Goal: Task Accomplishment & Management: Manage account settings

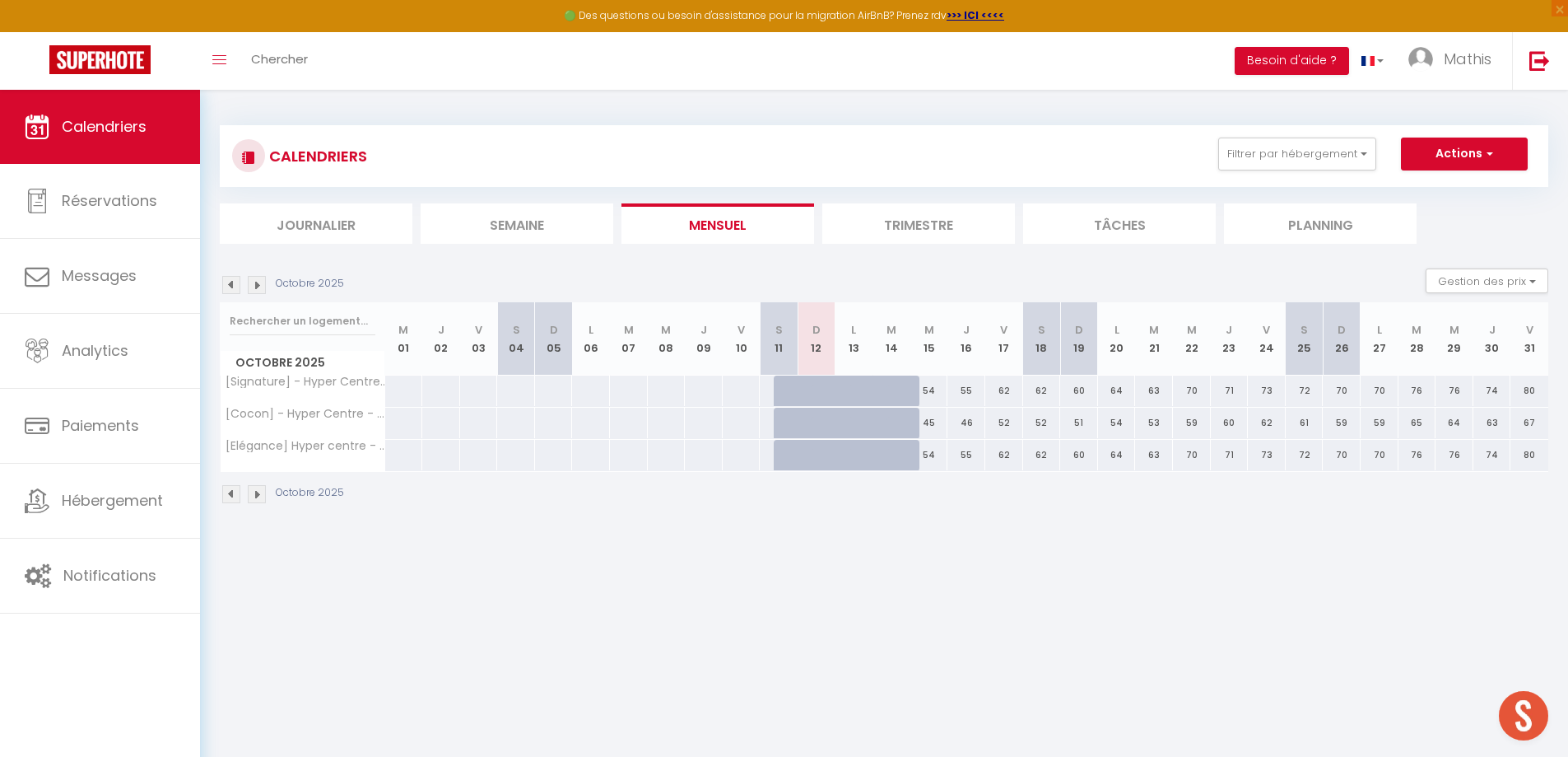
click at [928, 390] on div "54" at bounding box center [929, 390] width 38 height 30
select select "1"
type input "Mer 15 Octobre 2025"
type input "Jeu 16 Octobre 2025"
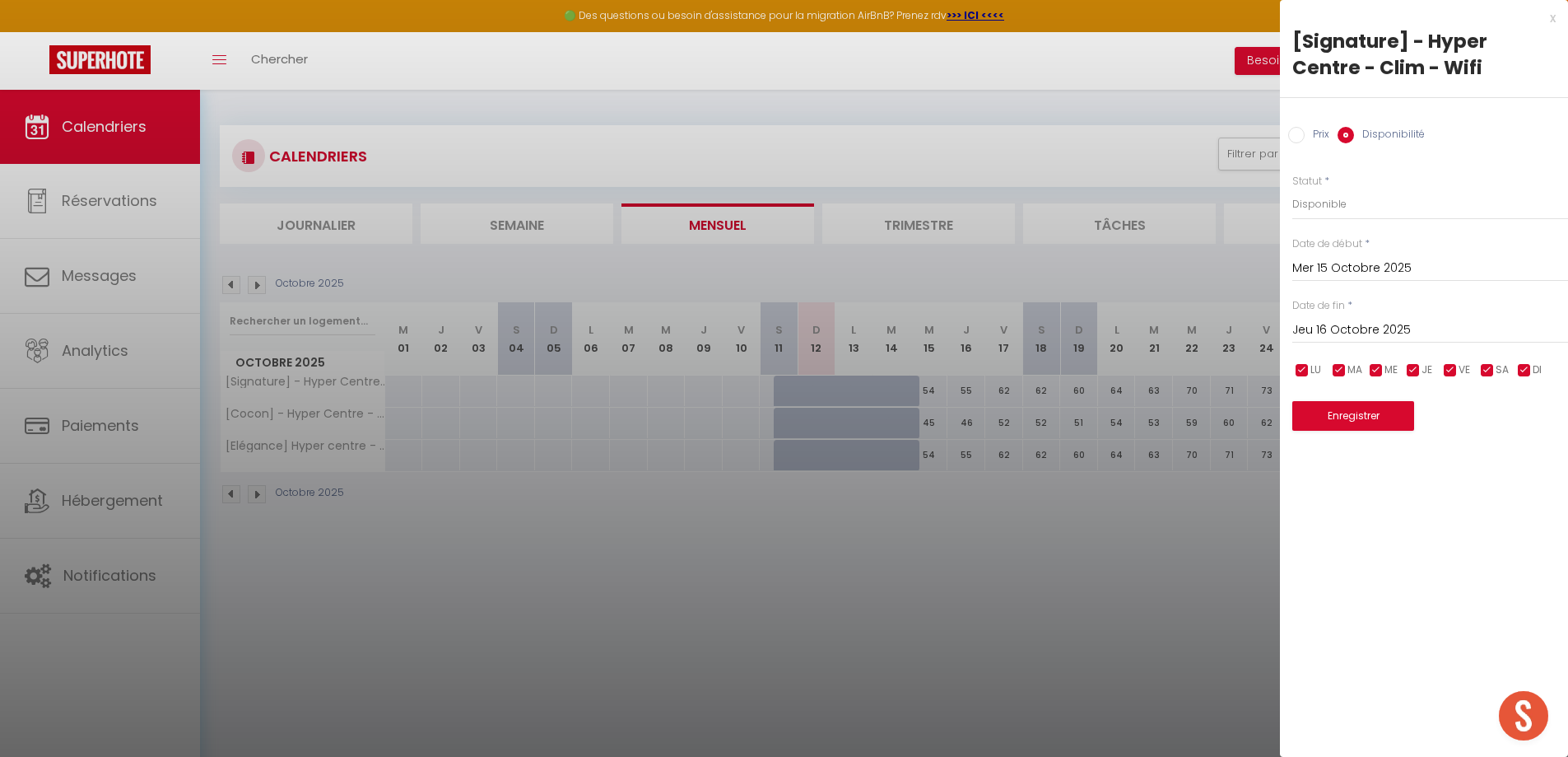
click at [1057, 551] on div at bounding box center [784, 378] width 1568 height 757
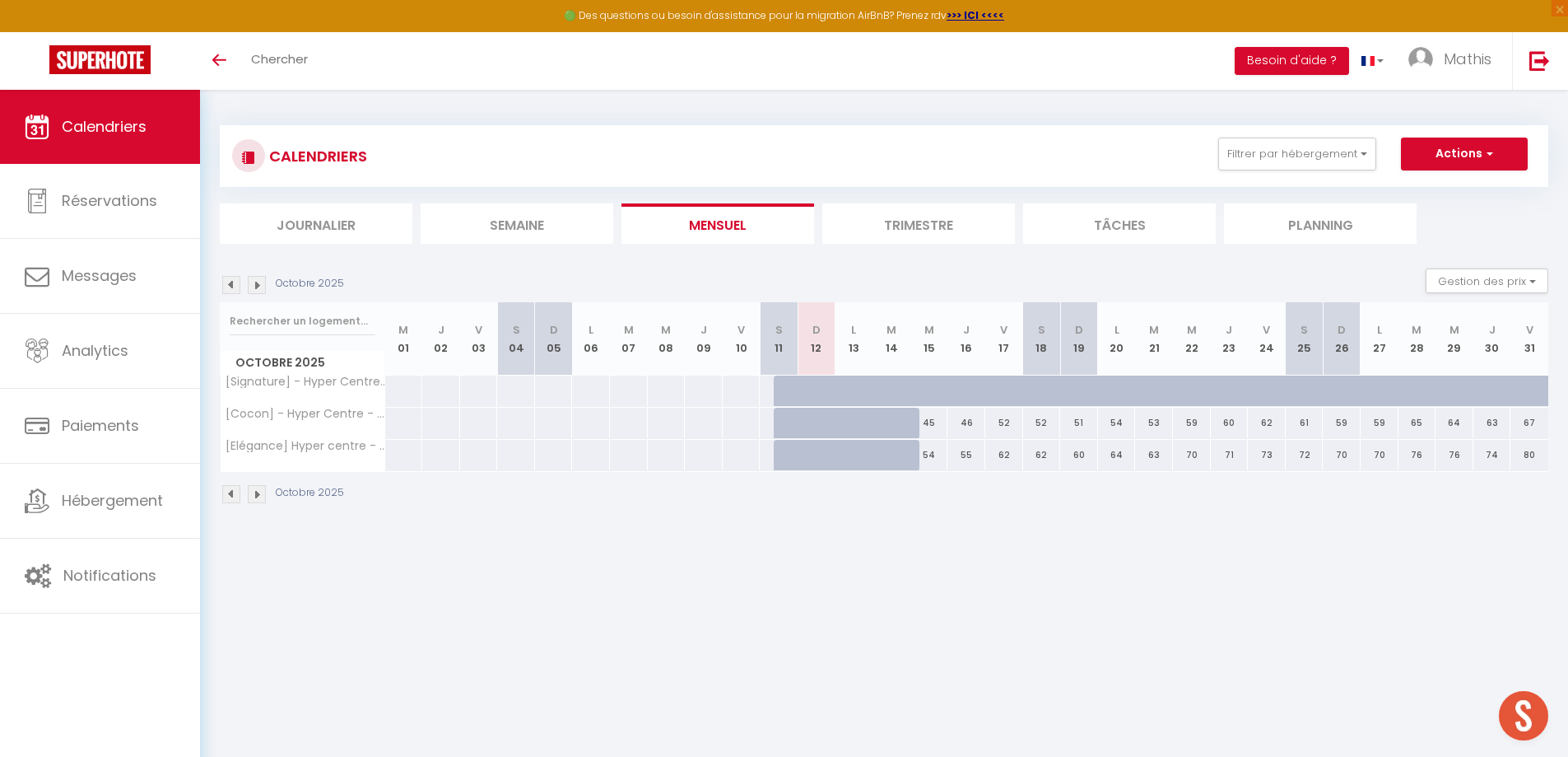
click at [933, 415] on div "45" at bounding box center [929, 422] width 38 height 30
type input "45"
type input "Mer 15 Octobre 2025"
type input "Jeu 16 Octobre 2025"
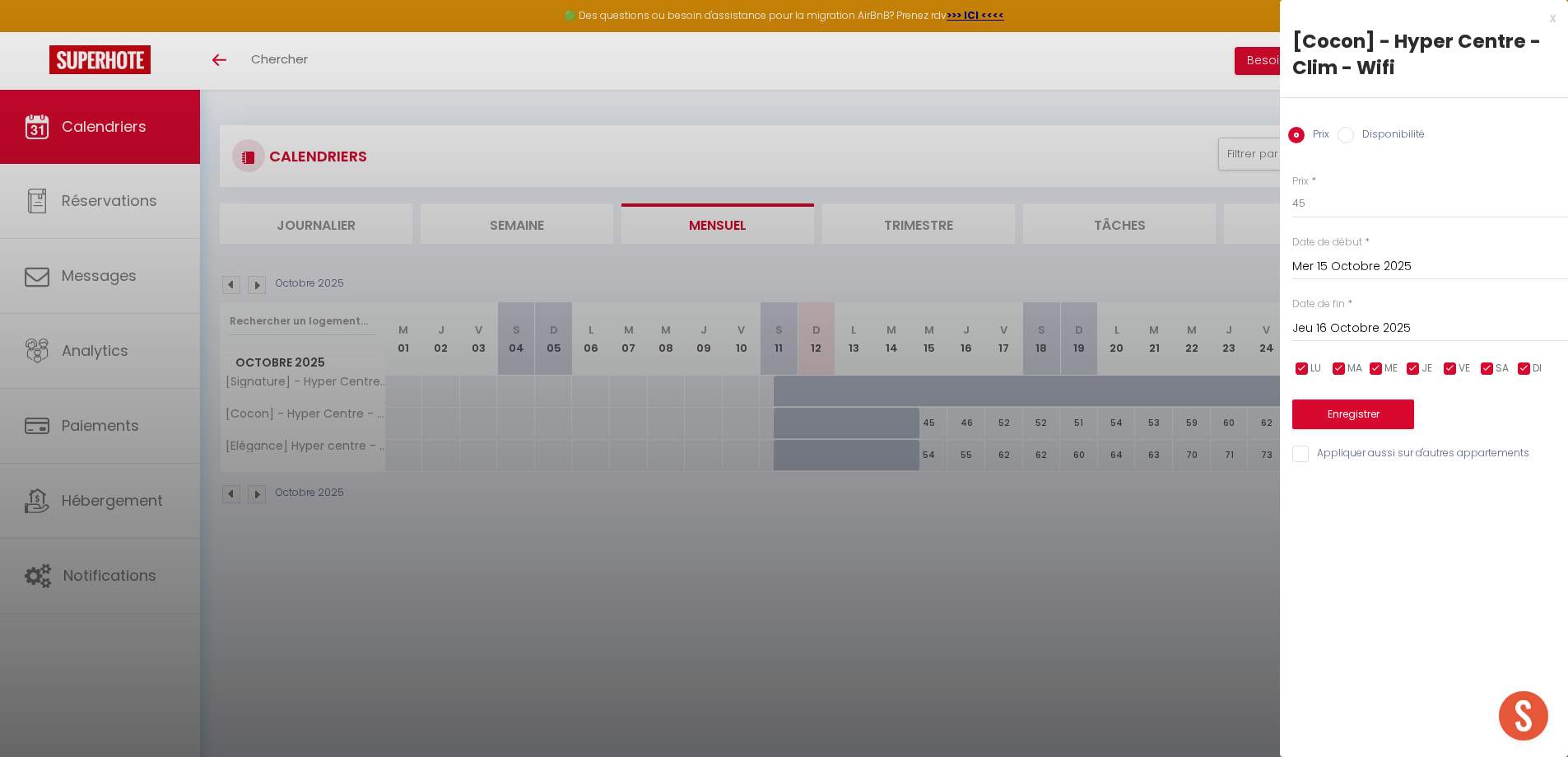
click at [1336, 457] on input "Appliquer aussi sur d'autres appartements" at bounding box center [1430, 454] width 276 height 16
checkbox input "true"
click at [1396, 328] on input "Jeu 16 Octobre 2025" at bounding box center [1430, 329] width 276 height 22
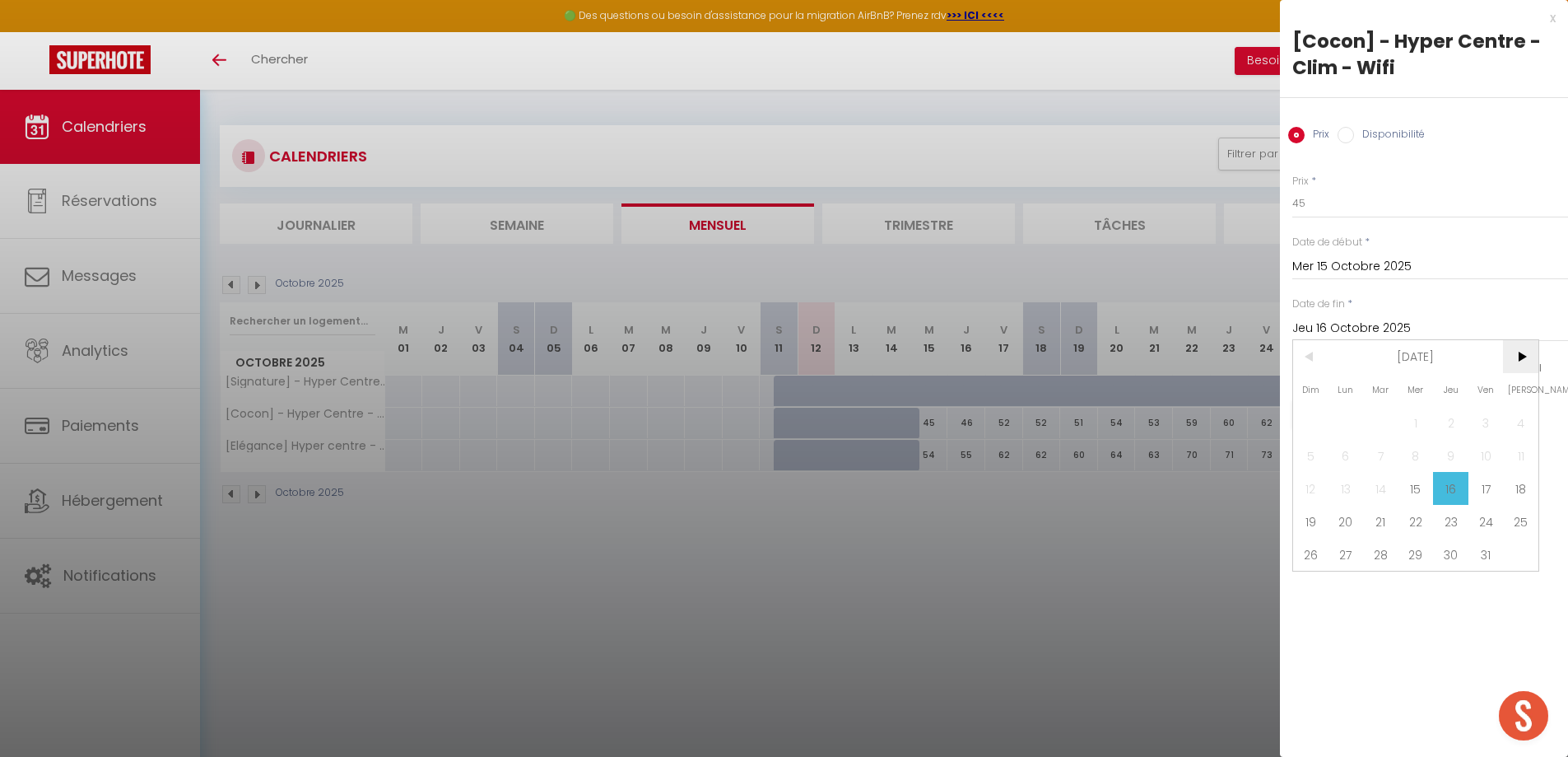
click at [1509, 360] on span ">" at bounding box center [1520, 356] width 36 height 33
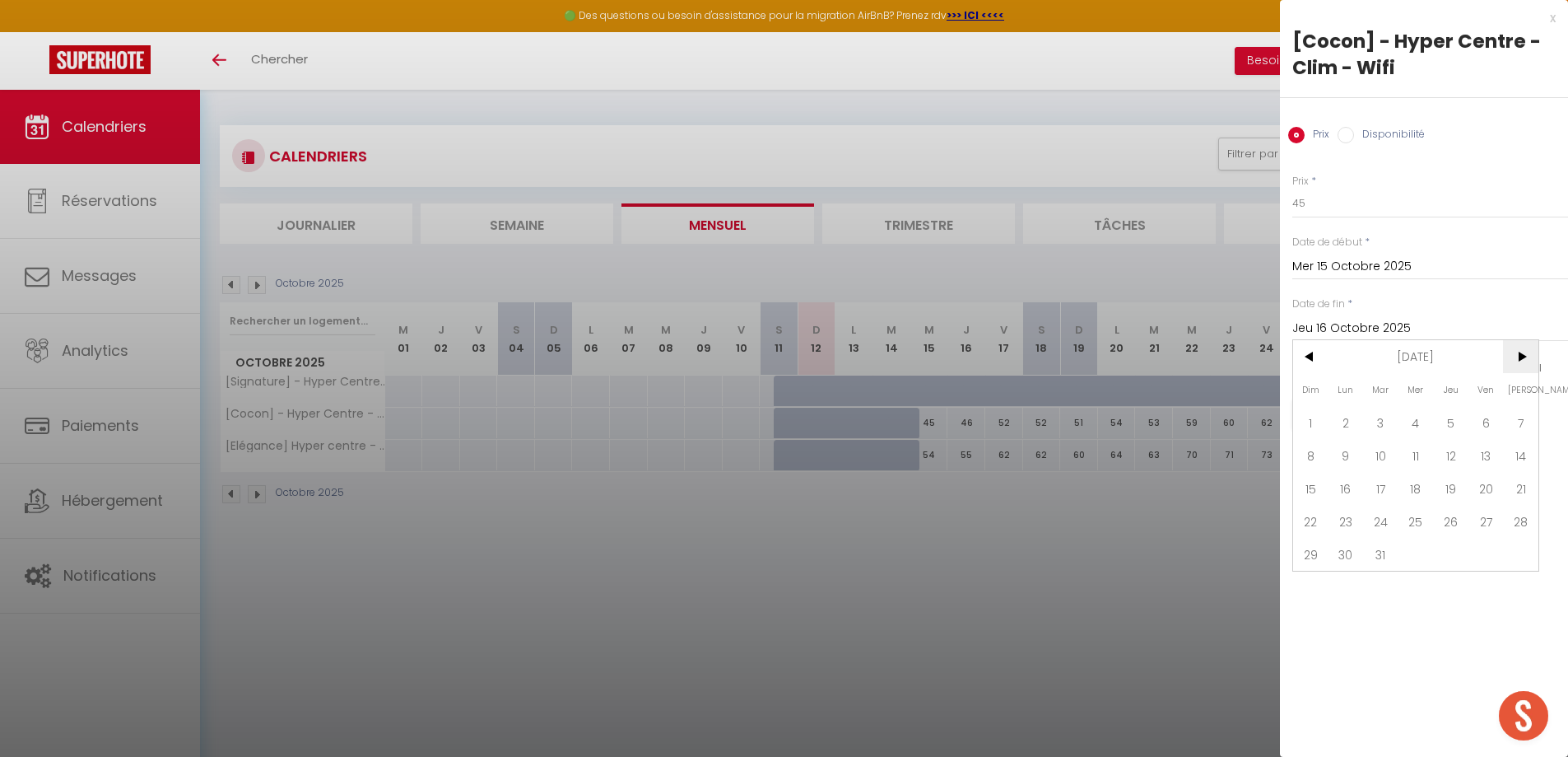
click at [1509, 360] on span ">" at bounding box center [1520, 356] width 36 height 33
click at [1526, 356] on span ">" at bounding box center [1520, 356] width 36 height 33
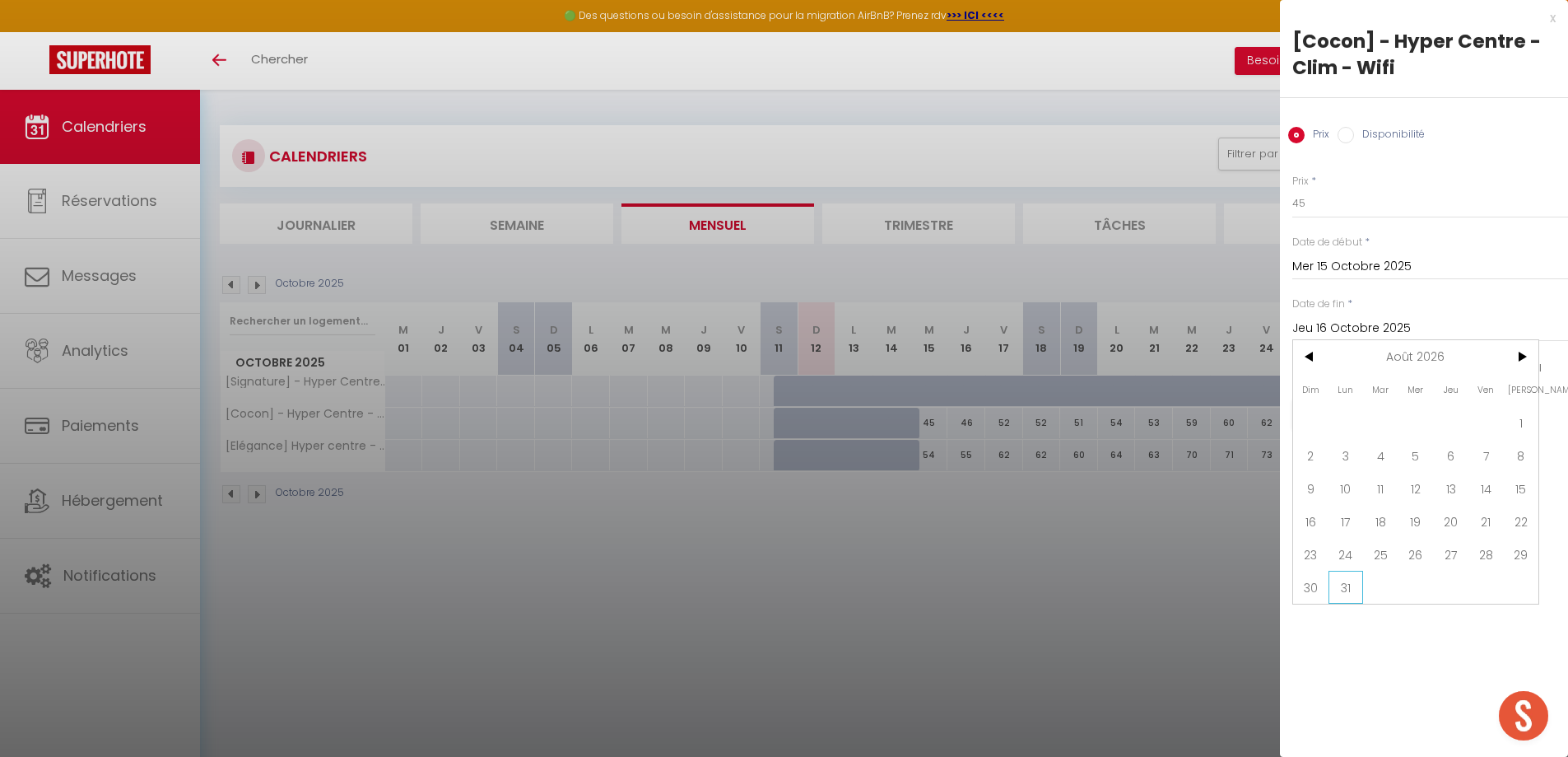
click at [1346, 582] on span "31" at bounding box center [1346, 587] width 36 height 33
type input "Lun 31 Août 2026"
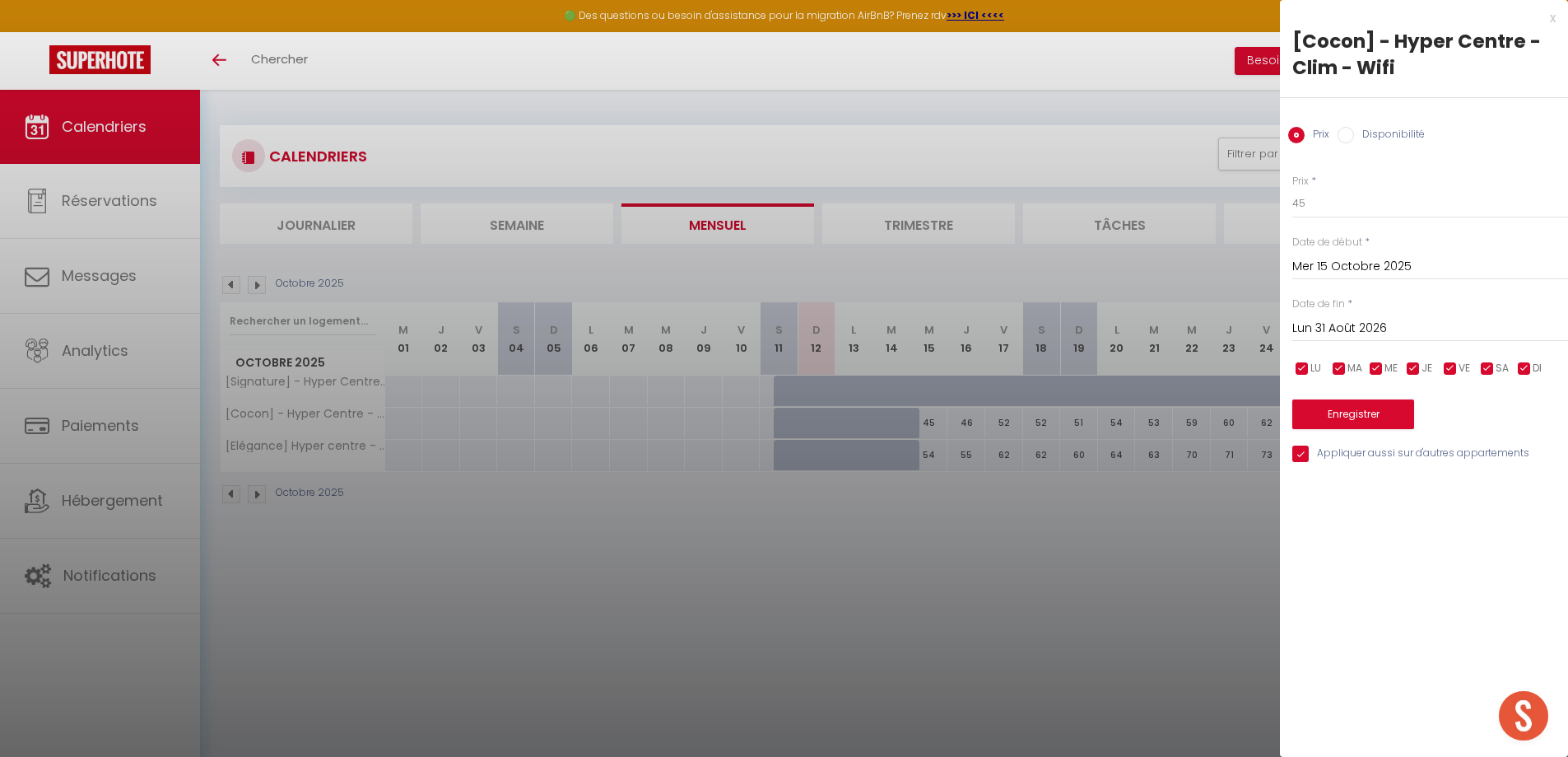
click at [1355, 137] on label "Disponibilité" at bounding box center [1389, 135] width 71 height 18
click at [1354, 137] on input "Disponibilité" at bounding box center [1345, 134] width 16 height 16
radio input "true"
radio input "false"
click at [1346, 207] on select "Disponible Indisponible" at bounding box center [1430, 204] width 276 height 31
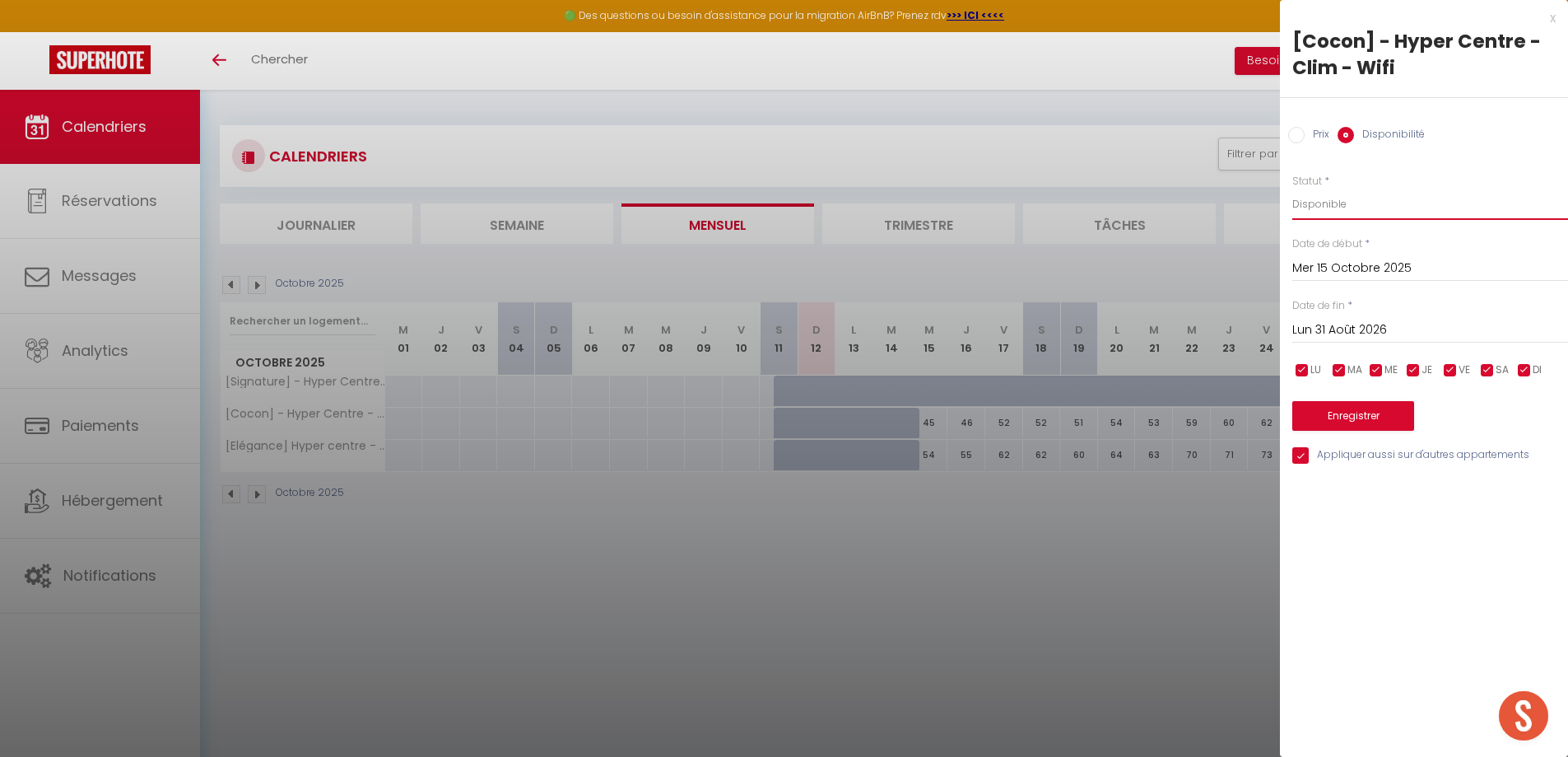
select select "0"
click at [1292, 188] on select "Disponible Indisponible" at bounding box center [1430, 204] width 276 height 31
click at [1347, 421] on button "Enregistrer" at bounding box center [1353, 415] width 122 height 29
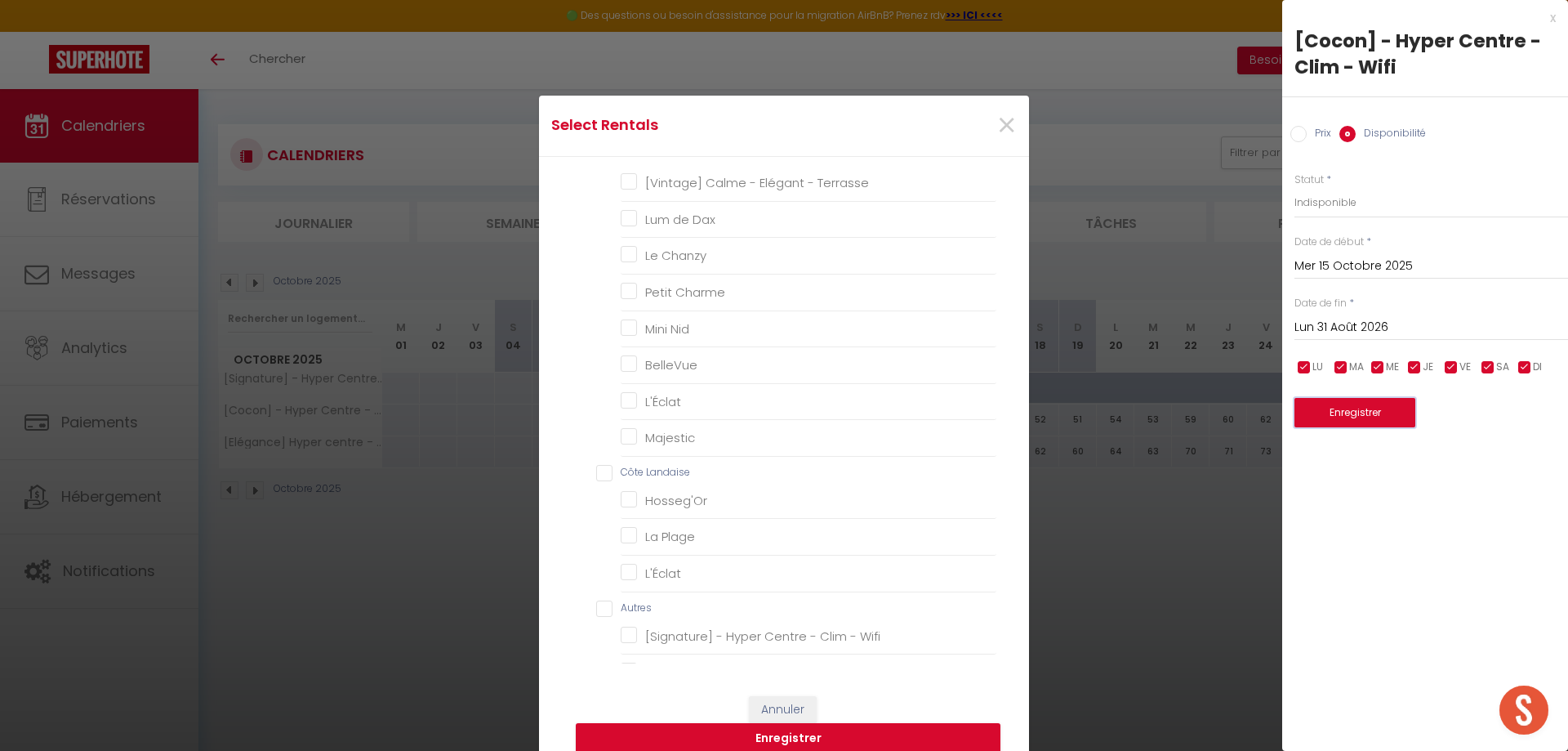
scroll to position [939, 0]
click at [624, 592] on Wifi "[Signature] - Hyper Centre - Clim - Wifi" at bounding box center [809, 599] width 376 height 16
checkbox Wifi "true"
checkbox Céleste "false"
checkbox Sérénité "false"
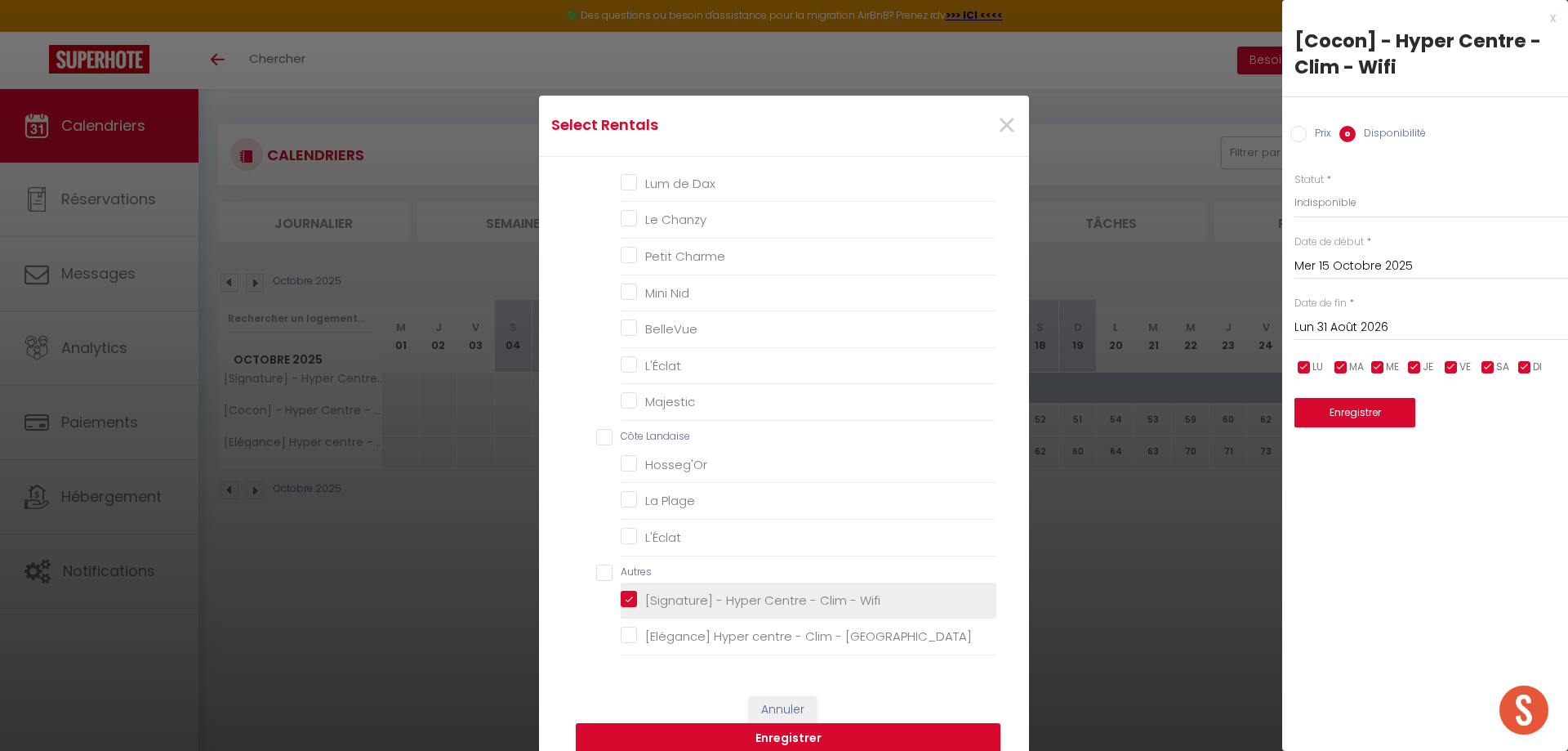
checkbox Eden "false"
checkbox L\'Essentiel "false"
checkbox L\'Ethnik "false"
checkbox Pèlerin "false"
checkbox L\'Écrin "false"
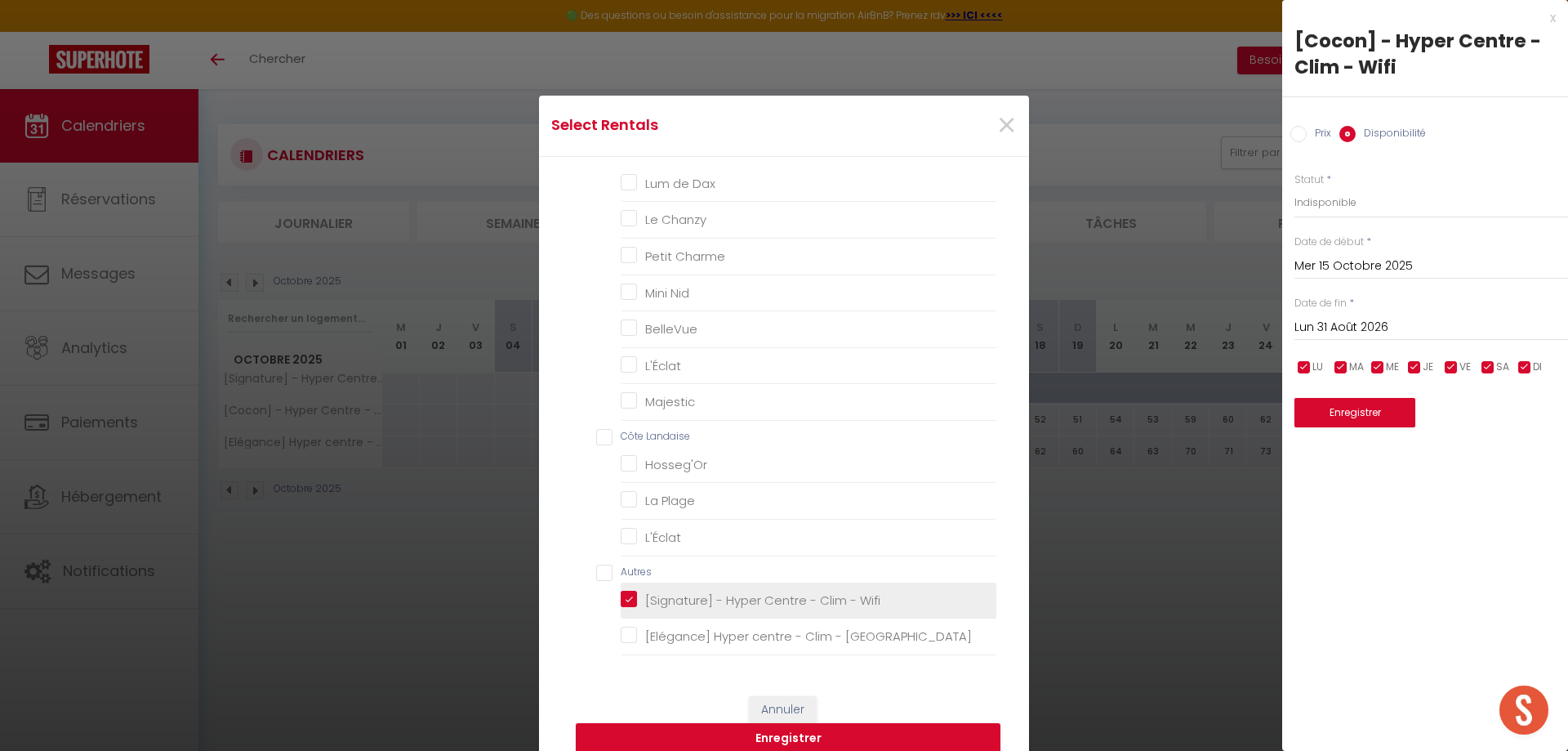
checkbox Chalet "false"
checkbox doré "false"
checkbox Rose "false"
checkbox Oasis "false"
checkbox Boudoir "false"
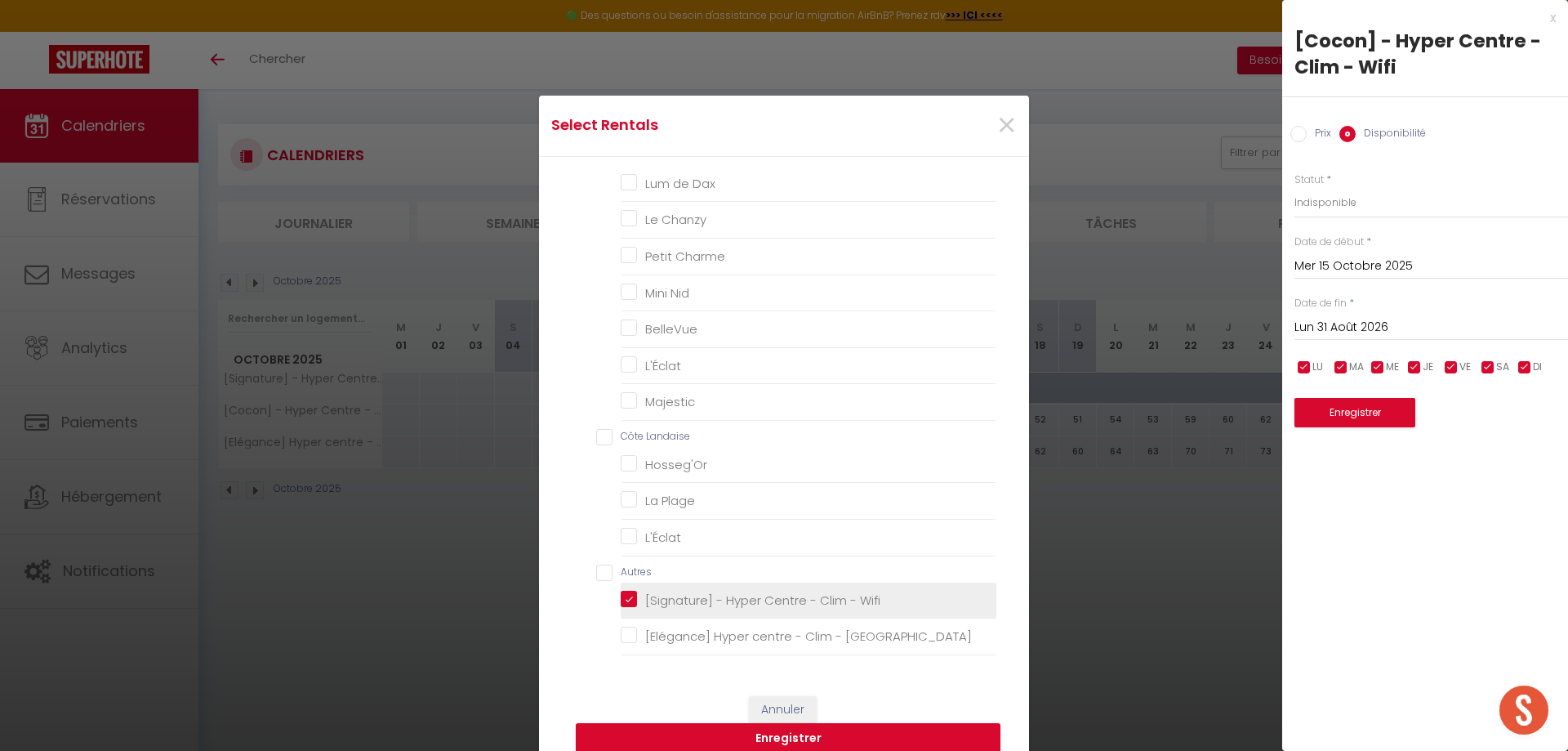
checkbox Roc "false"
checkbox Jungle "false"
checkbox BelleÉtoile "false"
checkbox Montagnard "false"
checkbox input "false"
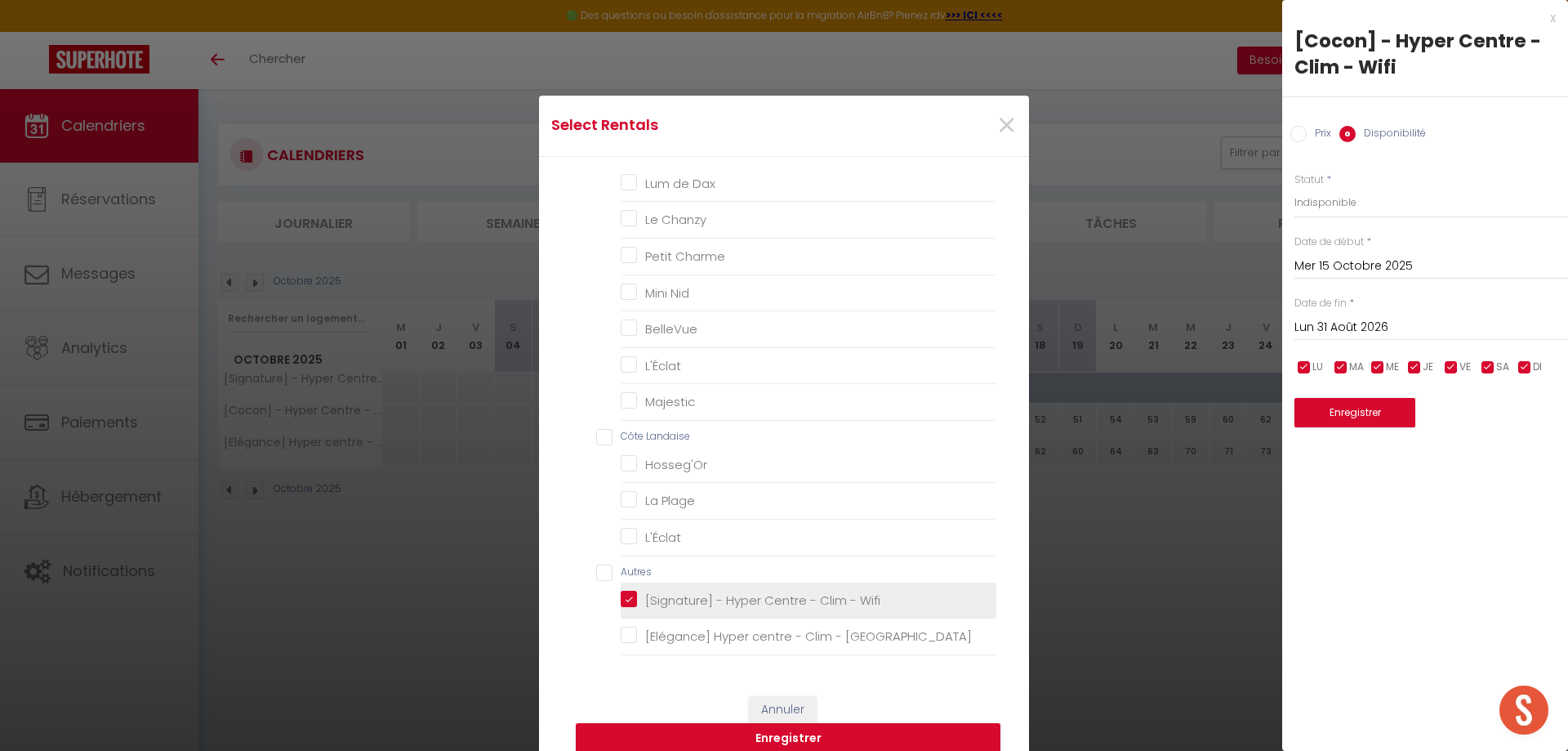
checkbox Basque "false"
checkbox Bleu "false"
checkbox input "false"
checkbox Terrasse "false"
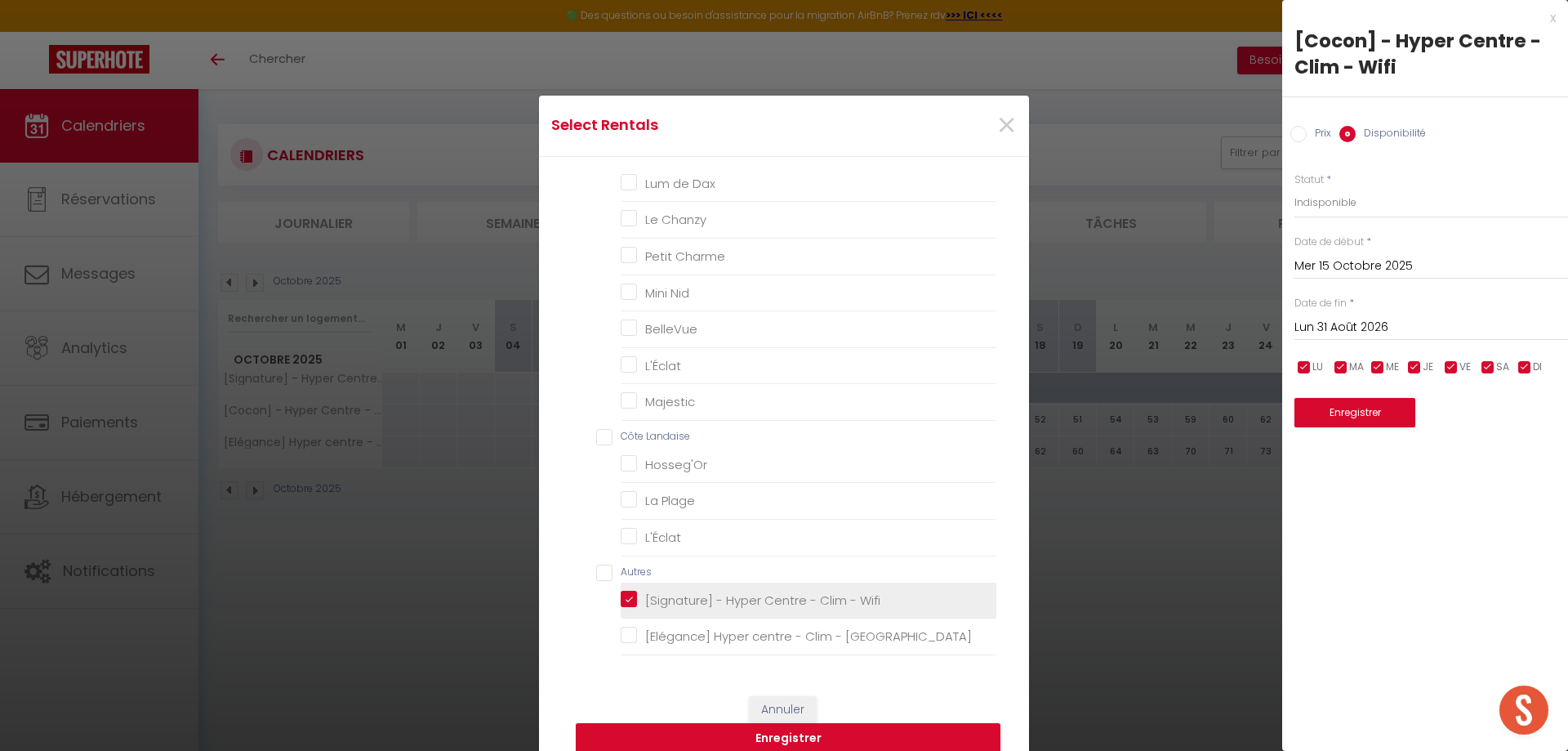
checkbox Dax "false"
checkbox Chanzy "false"
checkbox Charme "false"
checkbox Nid "false"
checkbox input "false"
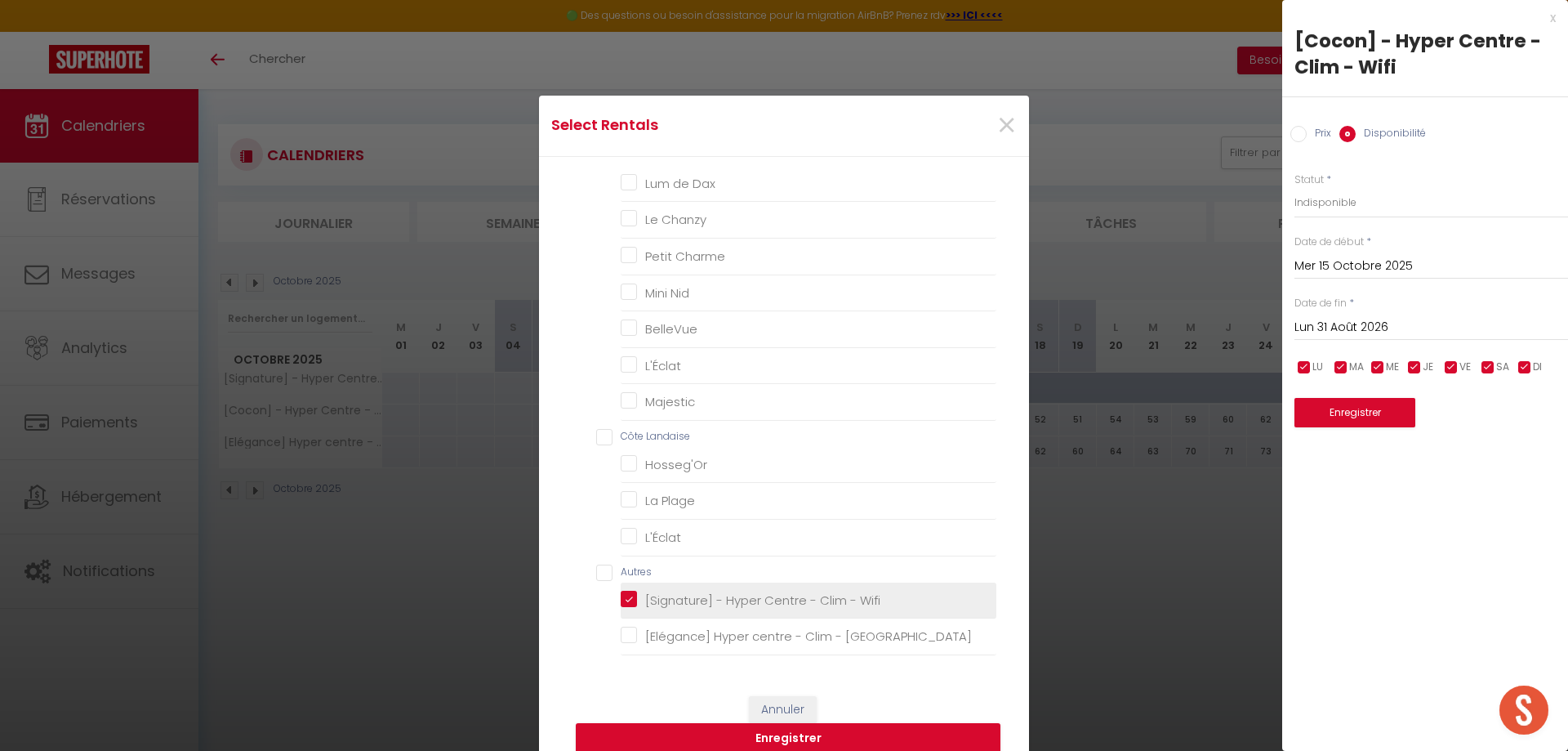
checkbox input "false"
checkbox Plage "false"
checkbox input "false"
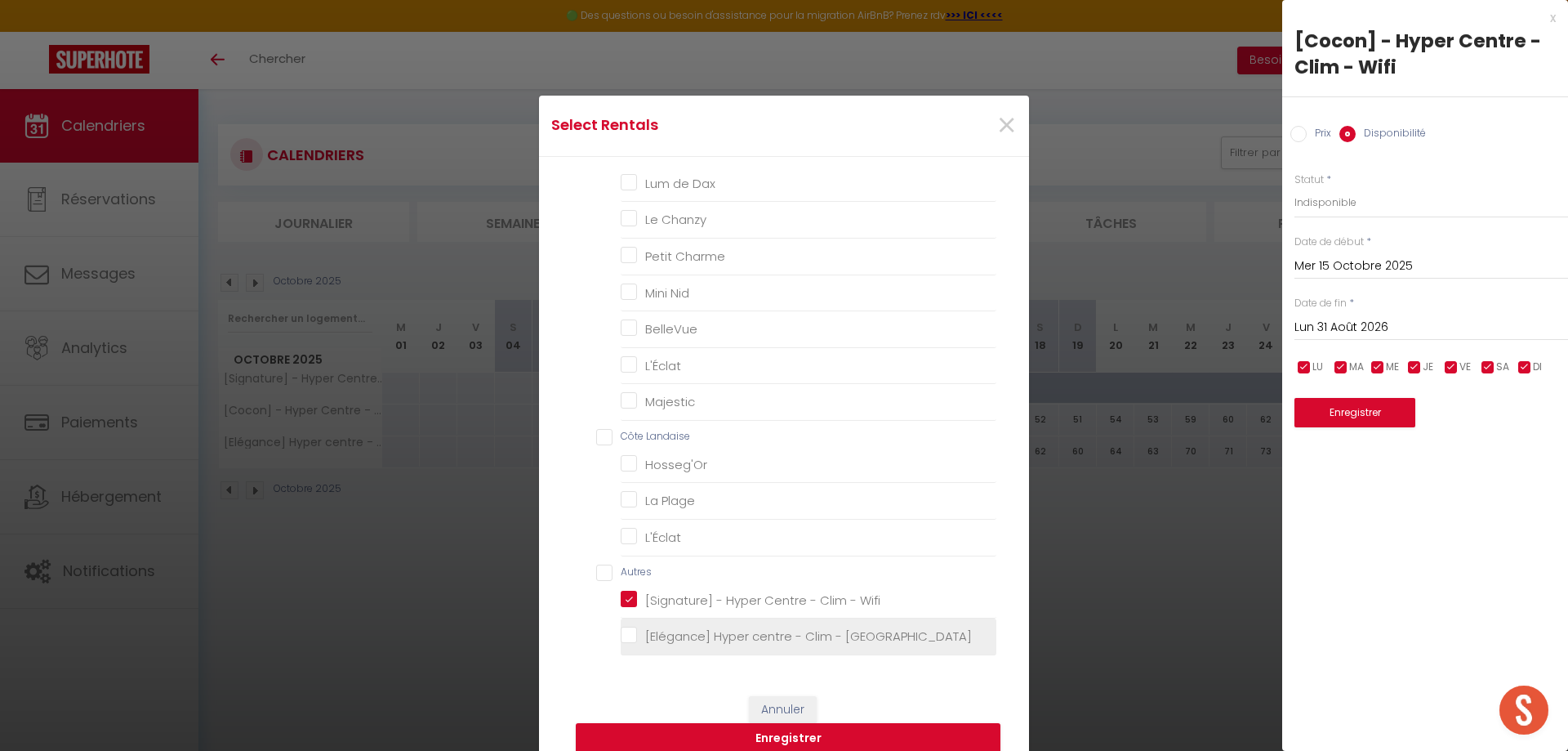
click at [632, 636] on Wifi "[Elégance] Hyper centre - Clim - [GEOGRAPHIC_DATA]" at bounding box center [809, 636] width 376 height 16
checkbox Wifi "true"
checkbox Céleste "false"
checkbox Sérénité "false"
checkbox Eden "false"
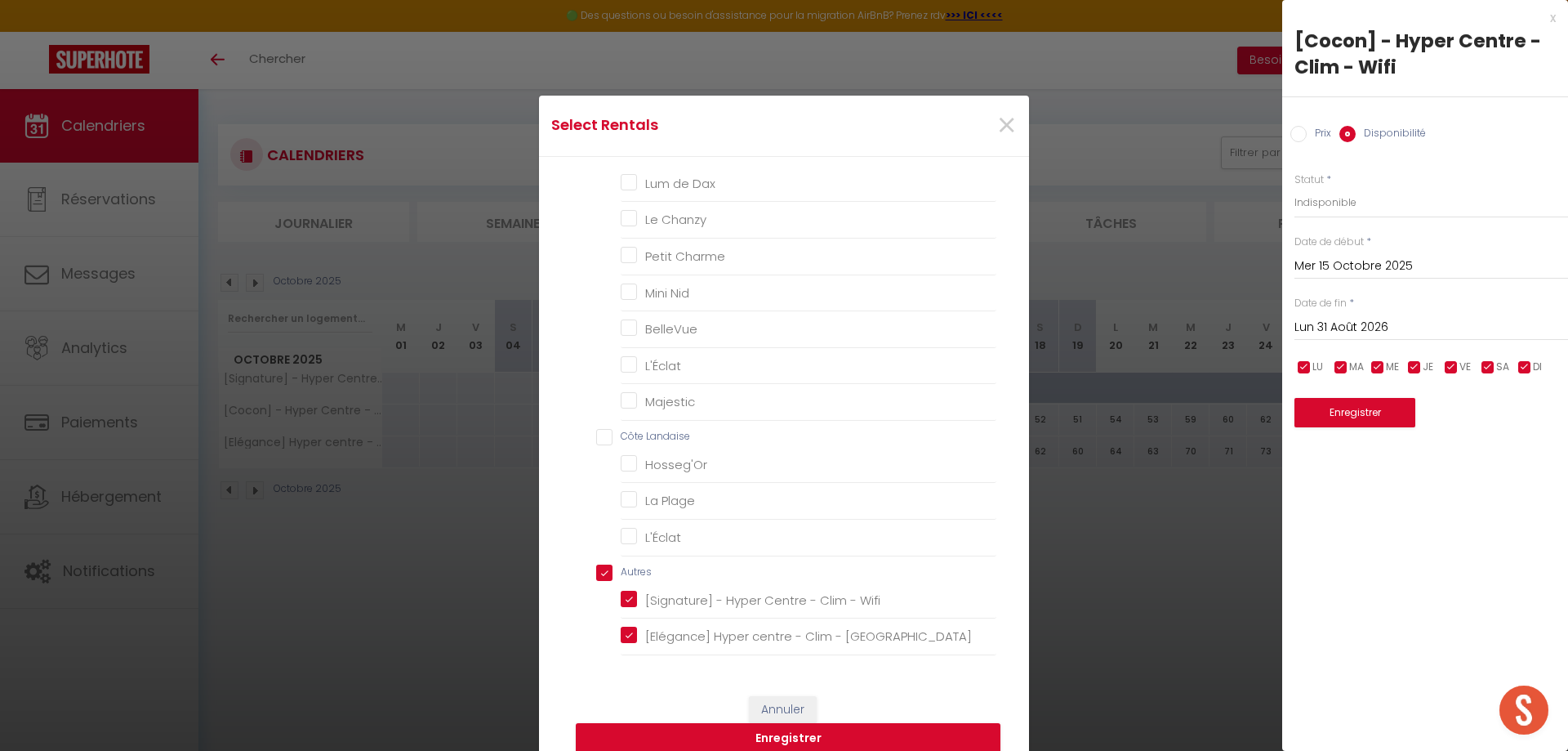
checkbox L\'Essentiel "false"
checkbox L\'Ethnik "false"
checkbox Pèlerin "false"
checkbox L\'Écrin "false"
checkbox Chalet "false"
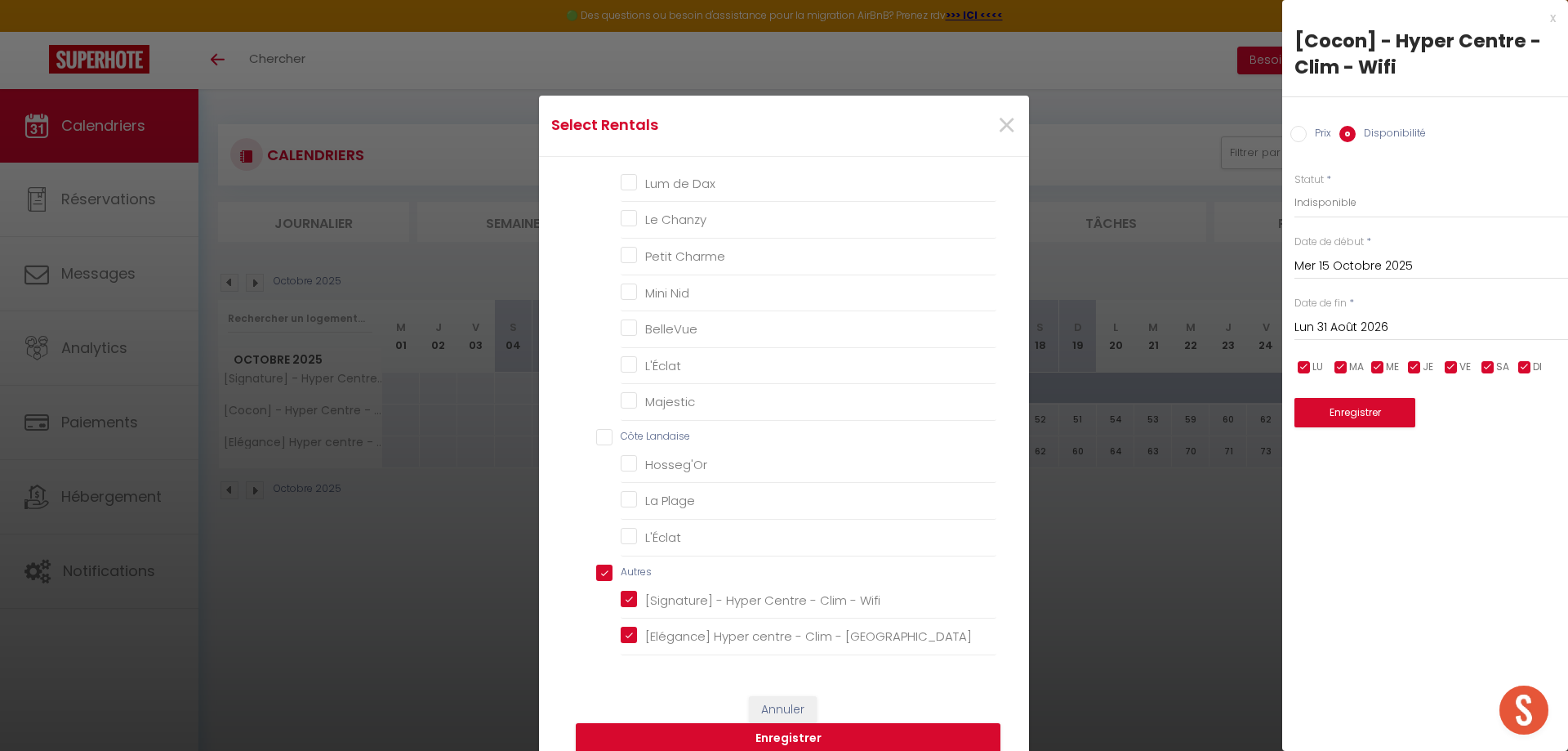
checkbox doré "false"
checkbox Rose "false"
checkbox Oasis "false"
checkbox Boudoir "false"
checkbox Roc "false"
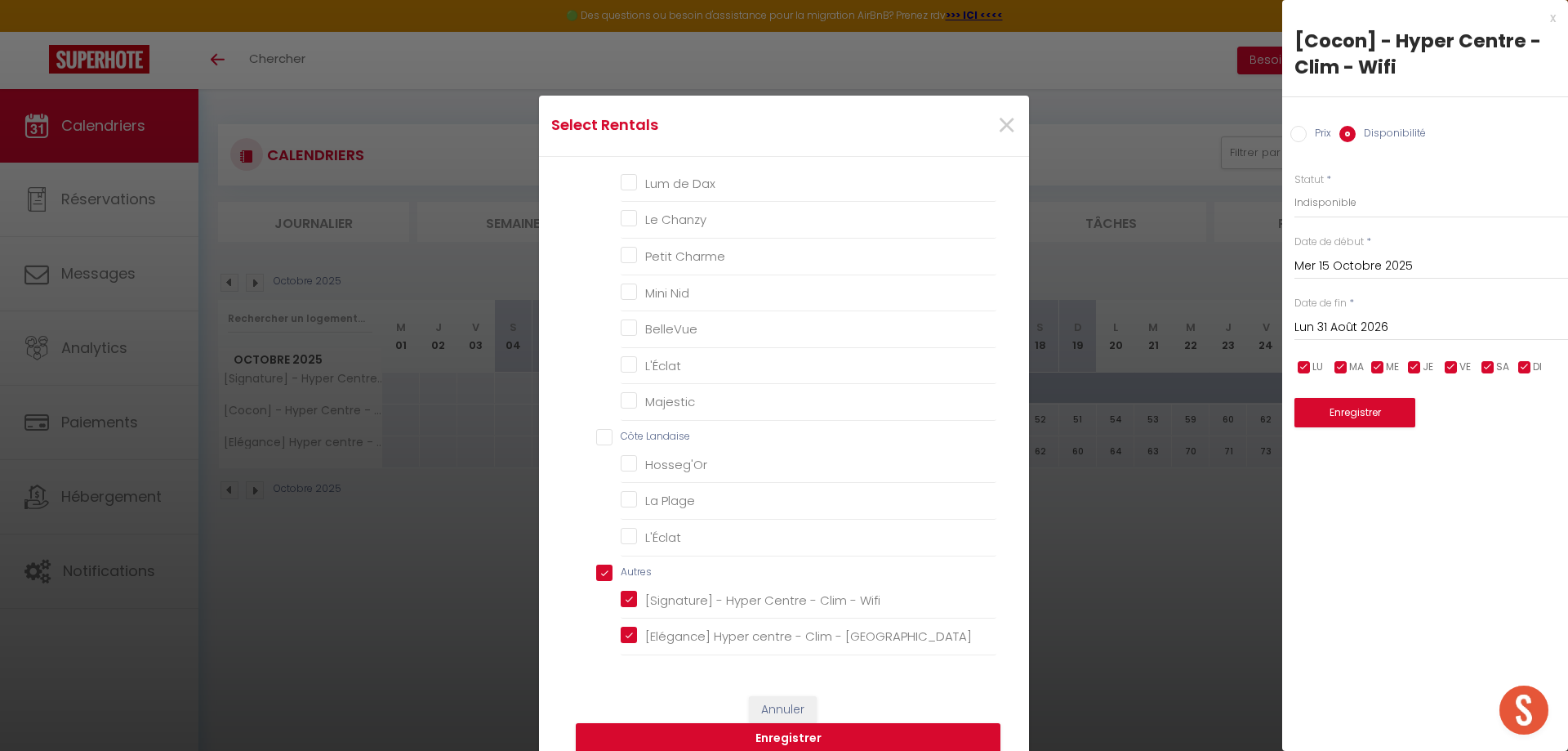
checkbox Jungle "false"
checkbox BelleÉtoile "false"
checkbox Montagnard "false"
checkbox input "false"
checkbox Basque "false"
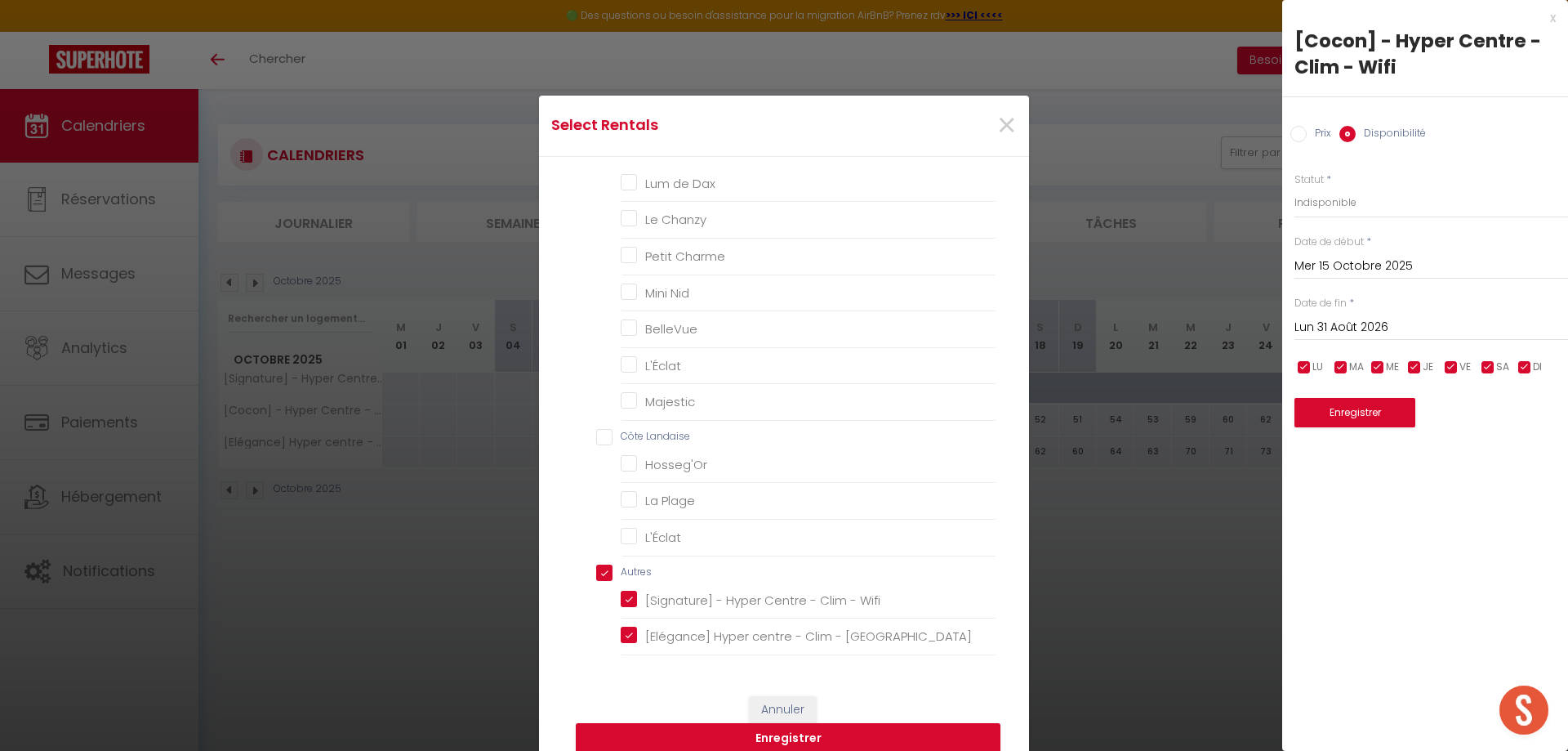
checkbox Bleu "false"
checkbox input "false"
checkbox Terrasse "false"
checkbox Dax "false"
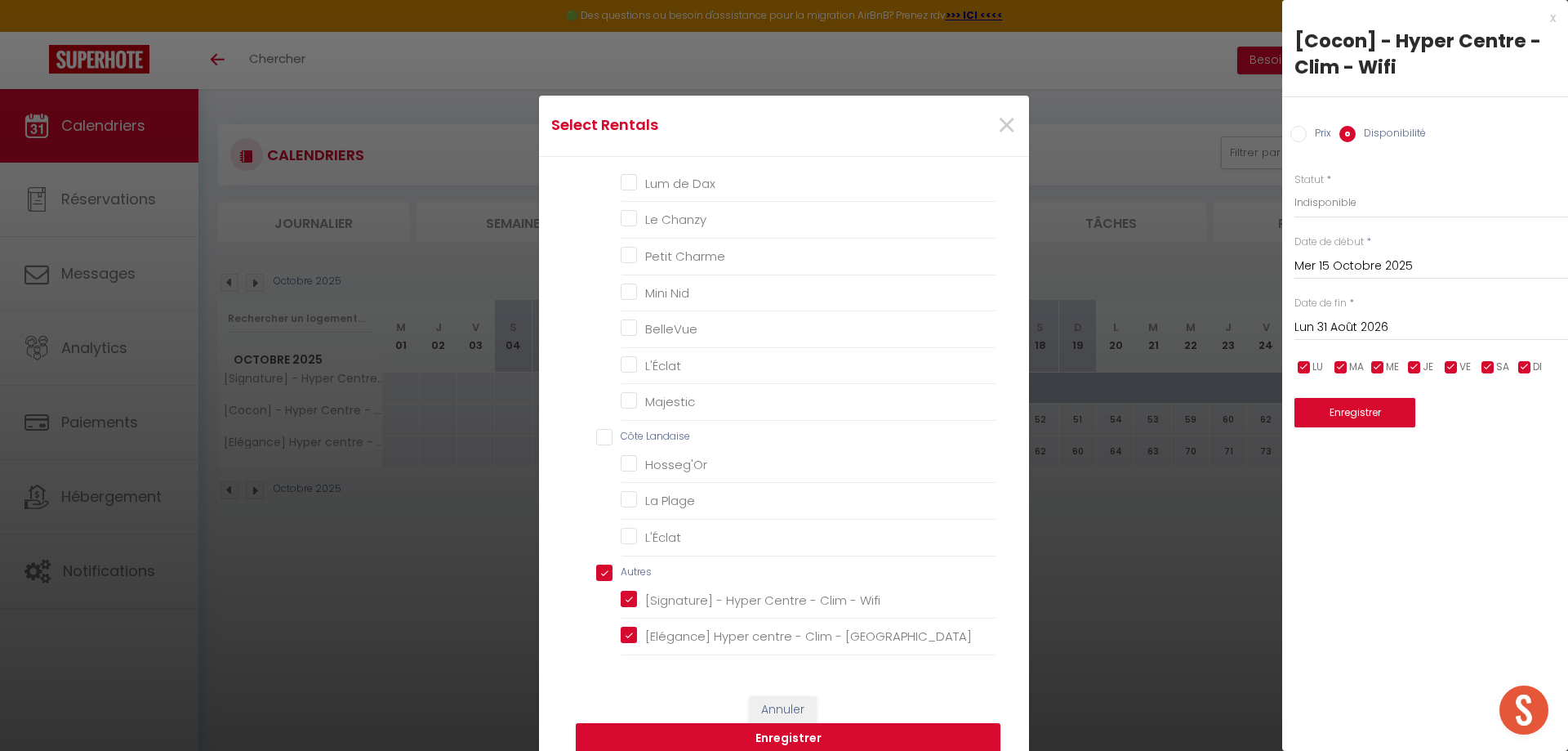
checkbox Chanzy "false"
checkbox Charme "false"
checkbox Nid "false"
checkbox input "false"
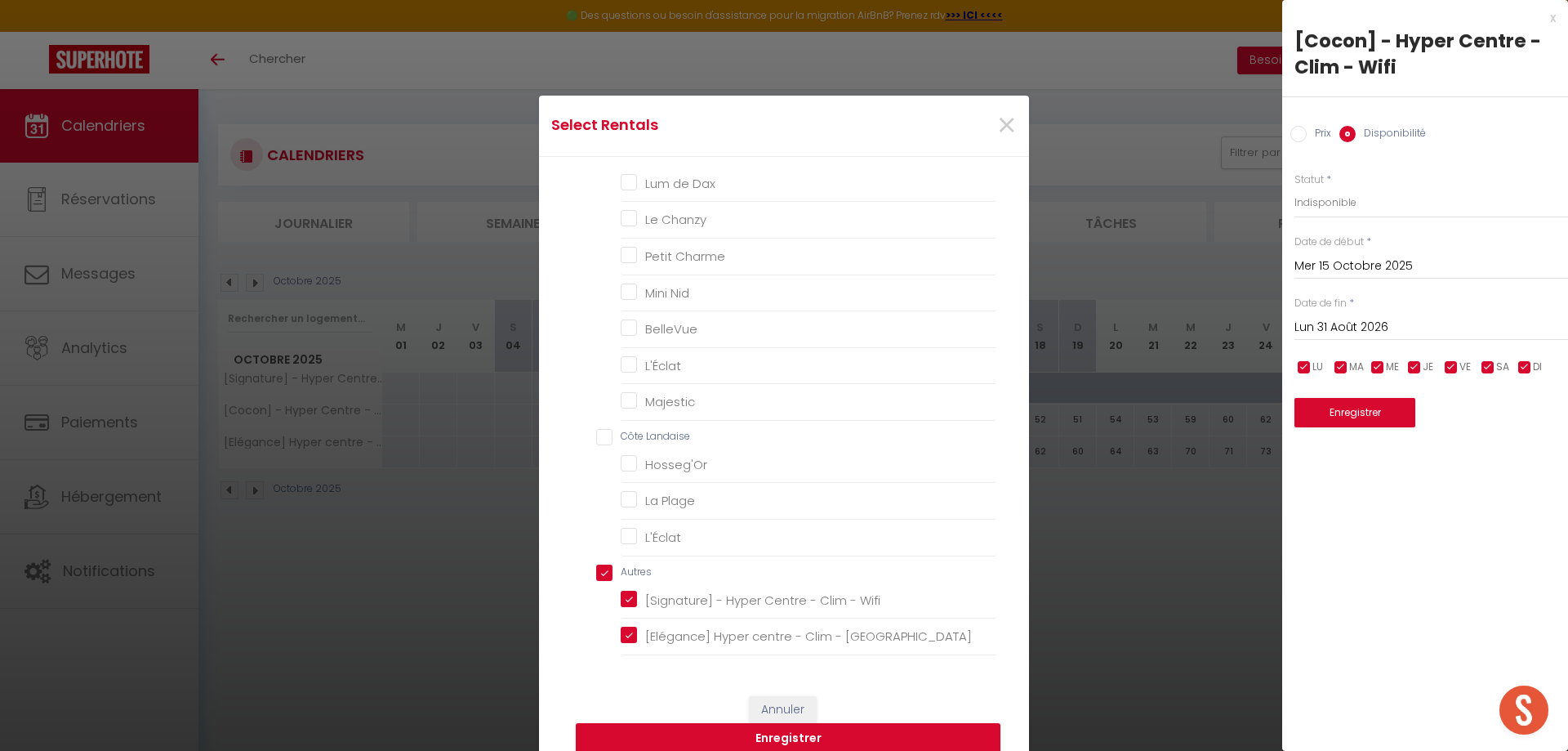
checkbox input "false"
checkbox Plage "false"
checkbox input "false"
checkbox input "true"
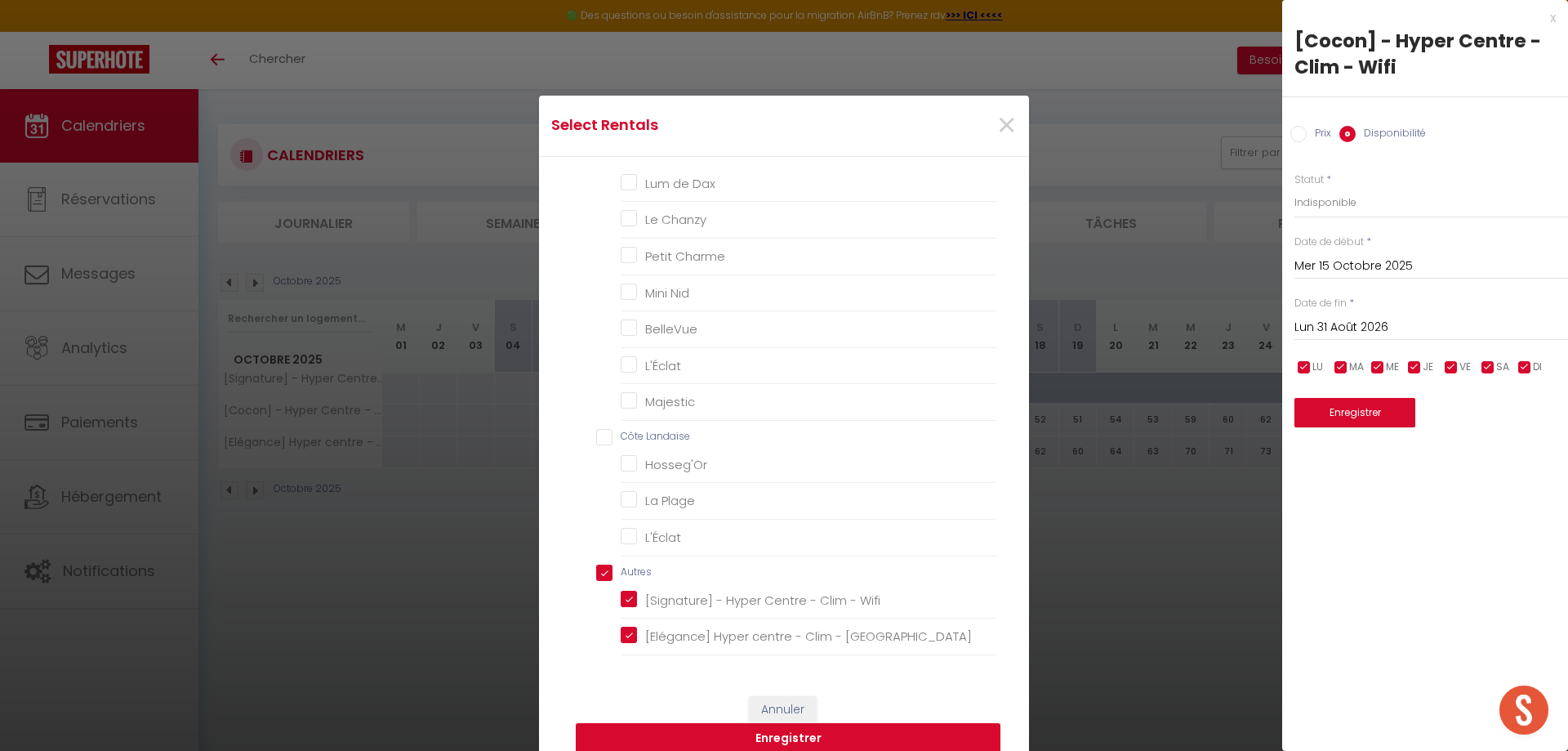
click at [706, 742] on button "Enregistrer" at bounding box center [788, 738] width 425 height 31
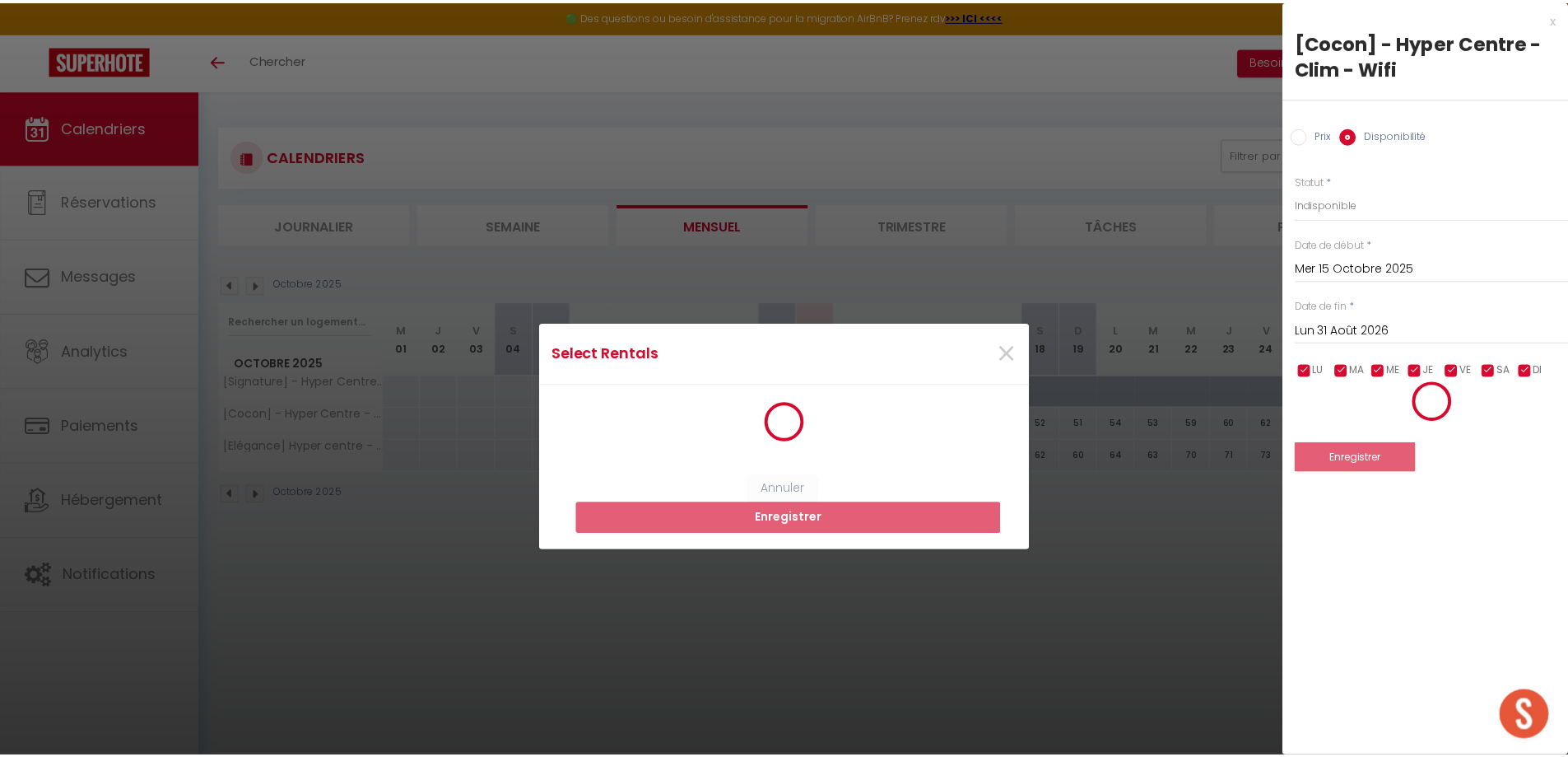
scroll to position [0, 0]
